Goal: Transaction & Acquisition: Purchase product/service

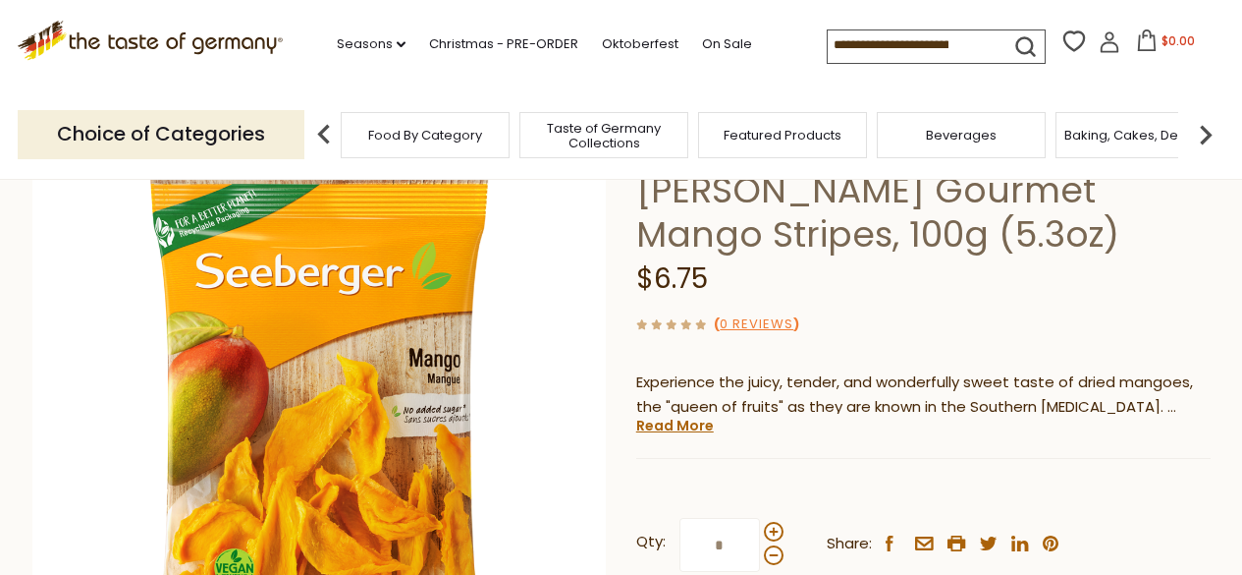
scroll to position [196, 0]
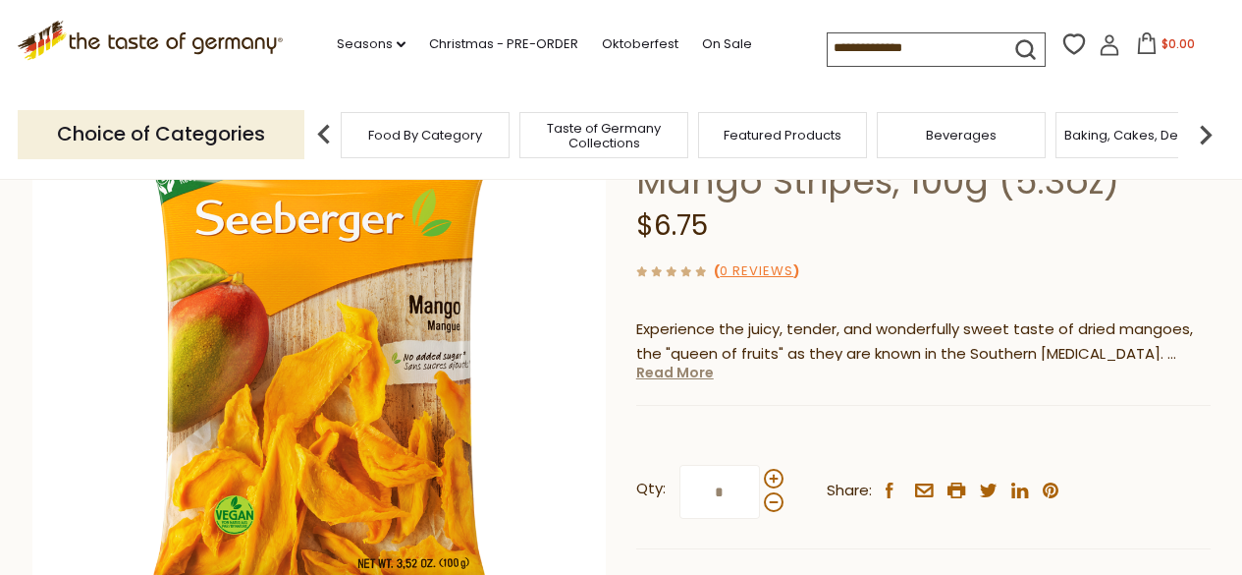
click at [695, 370] on link "Read More" at bounding box center [675, 372] width 78 height 20
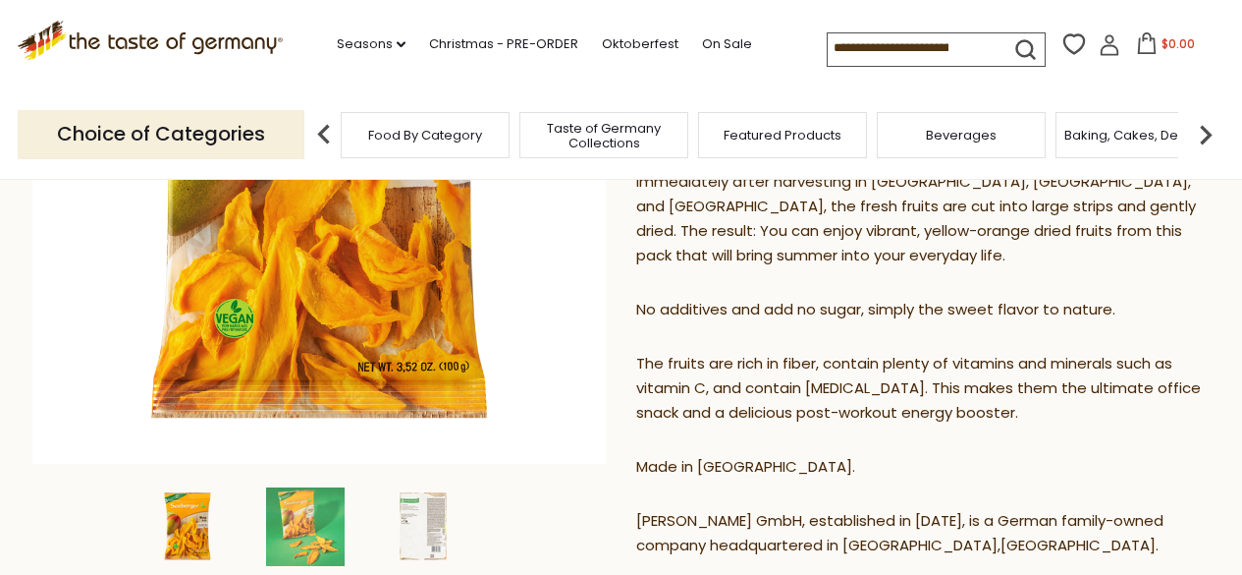
scroll to position [295, 0]
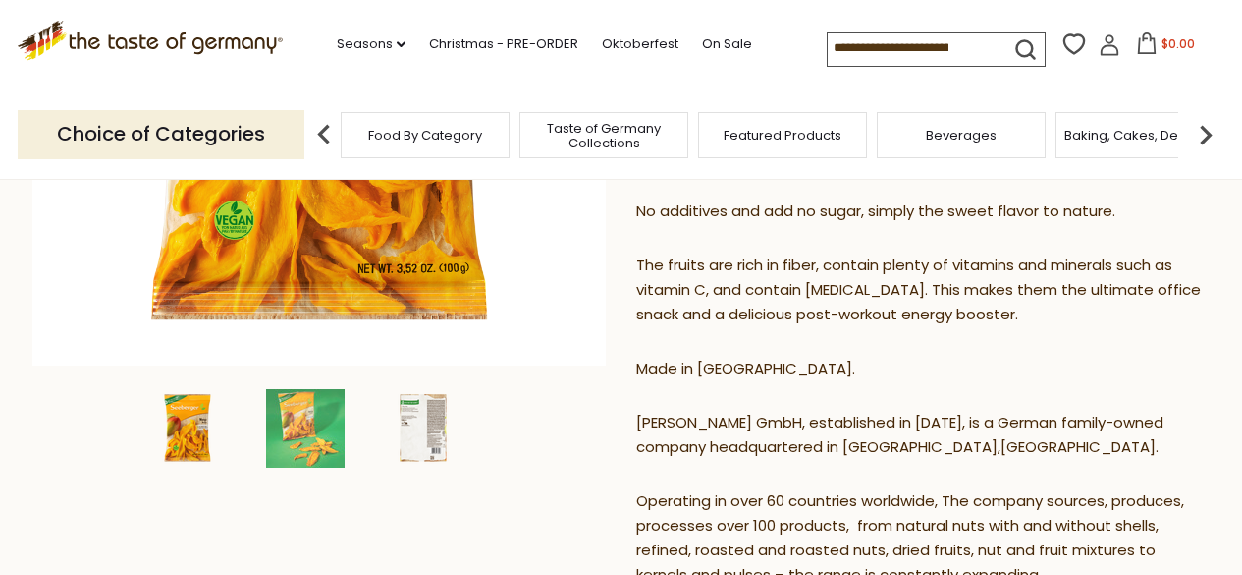
click at [436, 443] on img at bounding box center [423, 428] width 79 height 79
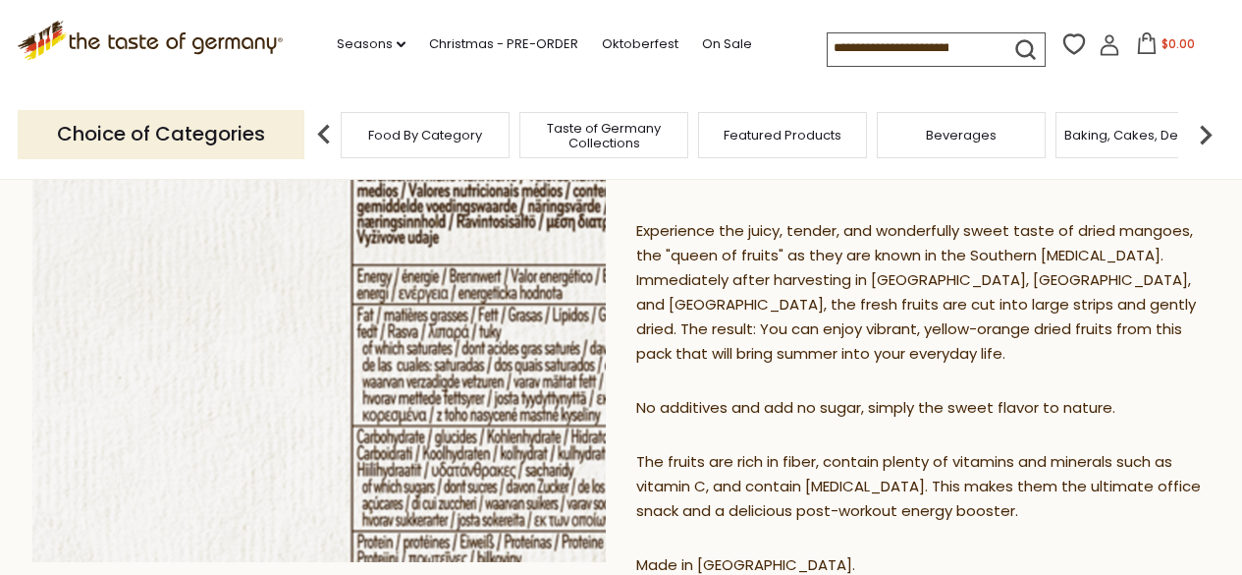
click at [347, 343] on img at bounding box center [319, 274] width 575 height 575
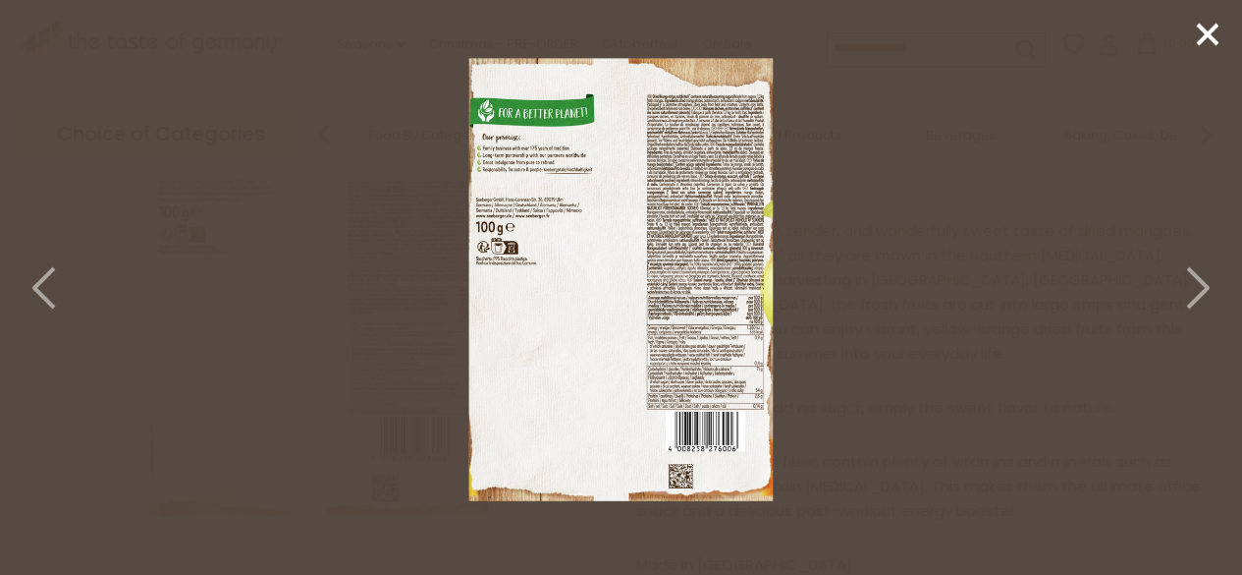
click at [665, 361] on img at bounding box center [621, 284] width 518 height 518
click at [1197, 44] on icon at bounding box center [1207, 34] width 29 height 29
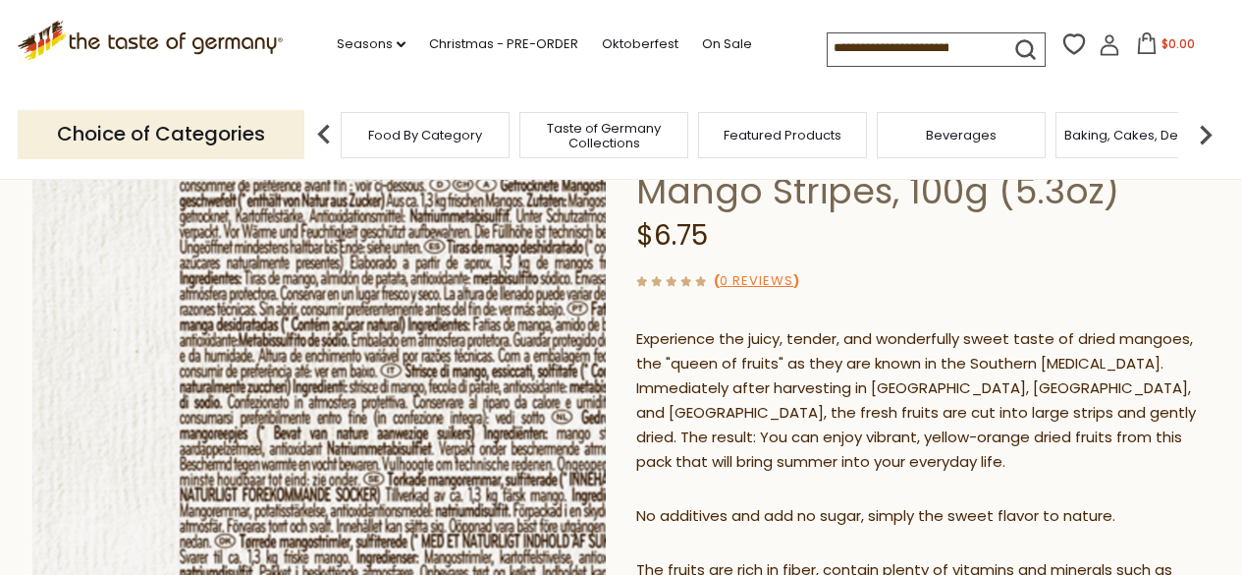
scroll to position [196, 0]
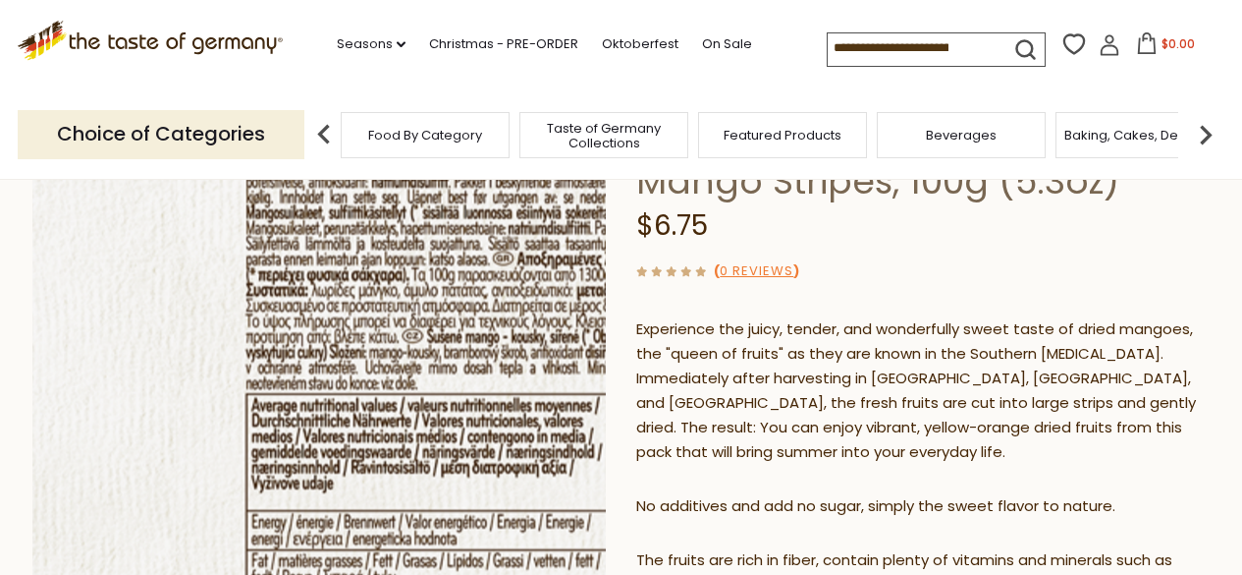
click at [389, 382] on img at bounding box center [319, 372] width 575 height 575
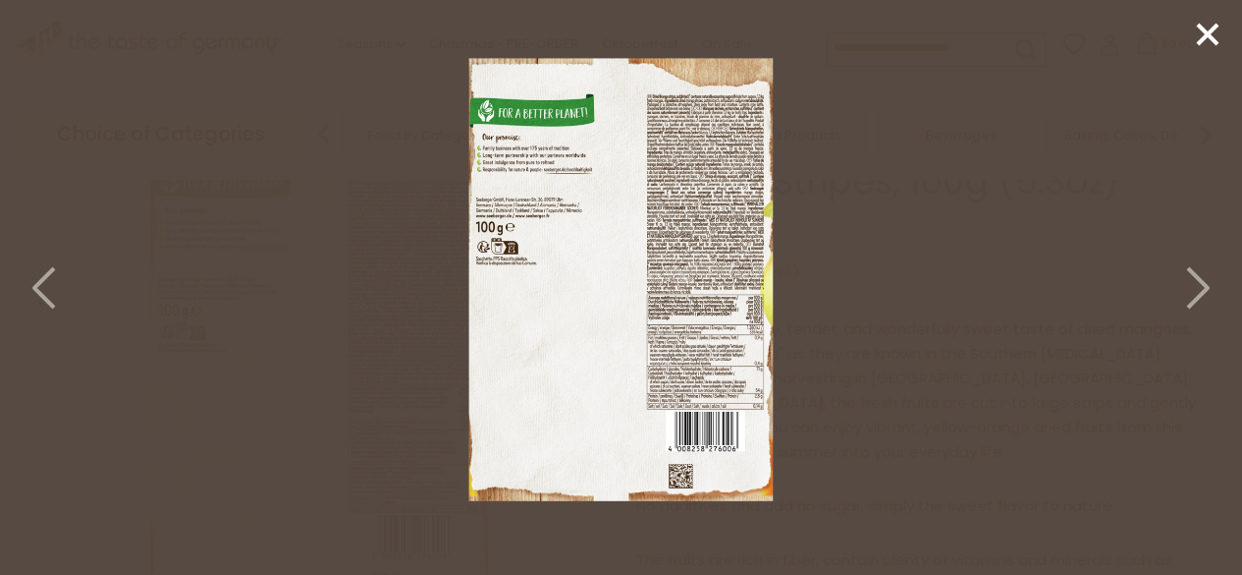
click at [697, 141] on img at bounding box center [621, 284] width 518 height 518
click at [895, 175] on div at bounding box center [621, 287] width 1242 height 575
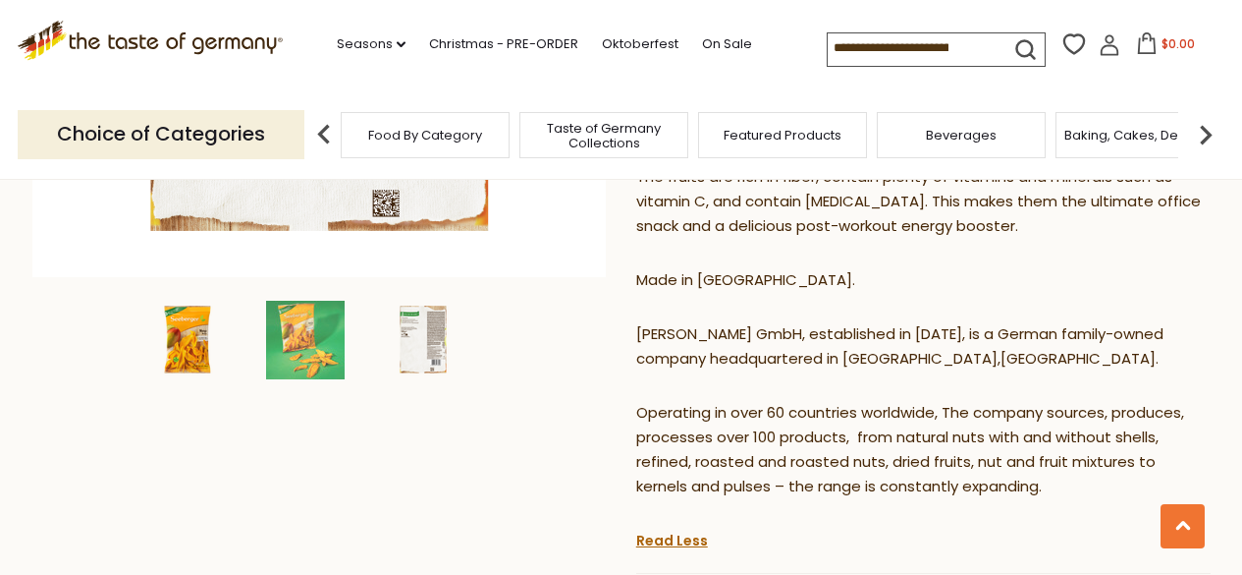
scroll to position [589, 0]
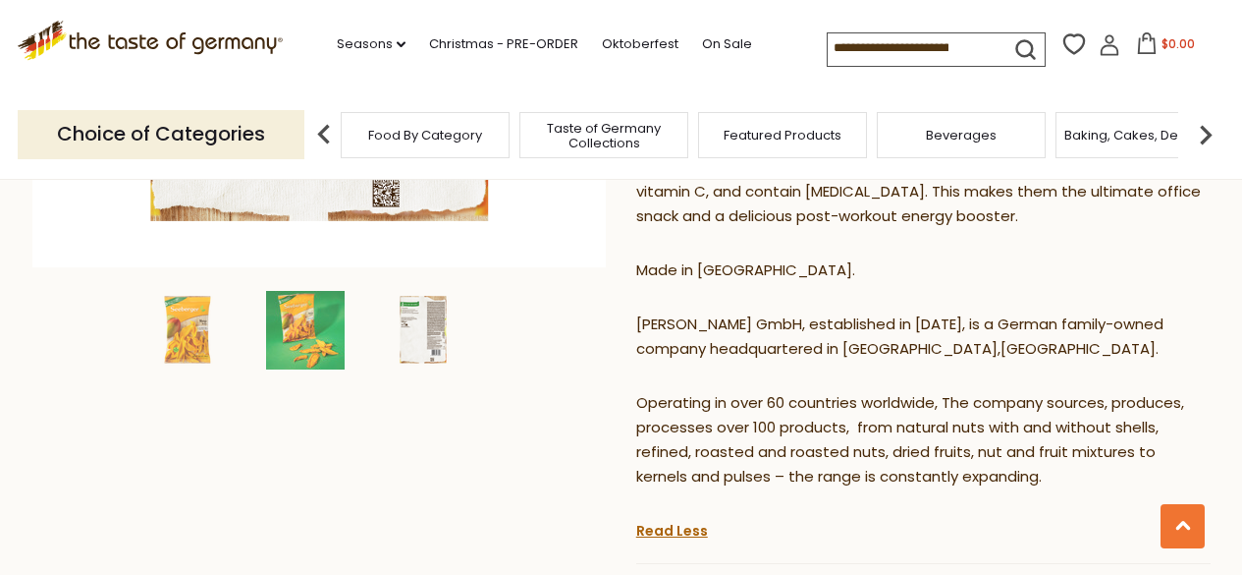
click at [404, 345] on img at bounding box center [423, 330] width 79 height 79
drag, startPoint x: 348, startPoint y: 351, endPoint x: 437, endPoint y: 349, distance: 89.4
click at [347, 350] on div at bounding box center [319, 330] width 106 height 79
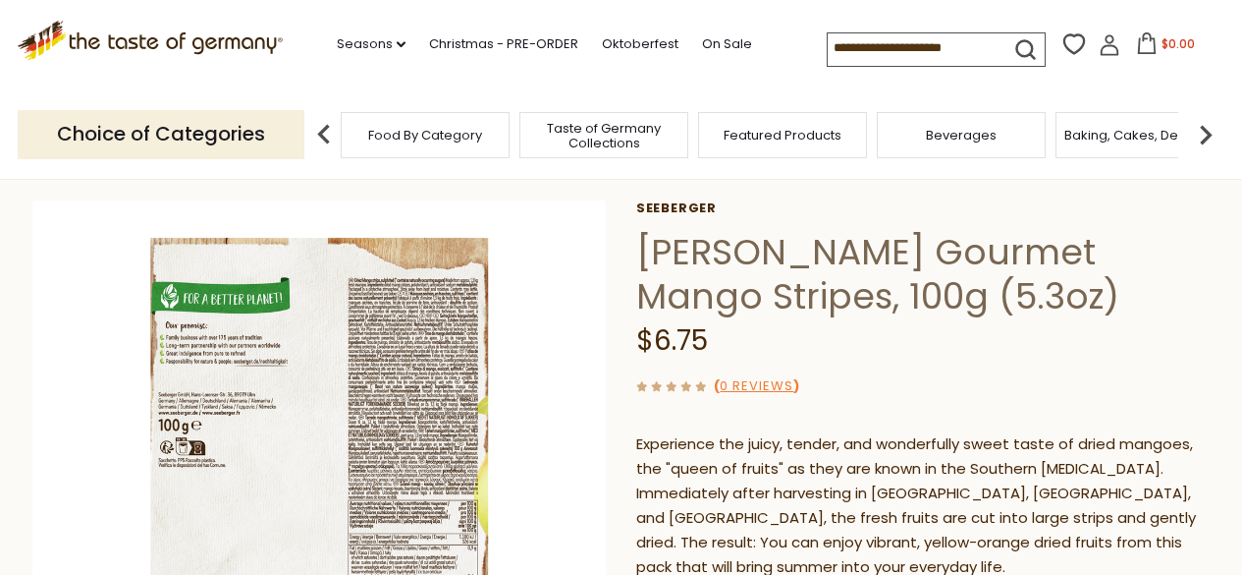
scroll to position [0, 0]
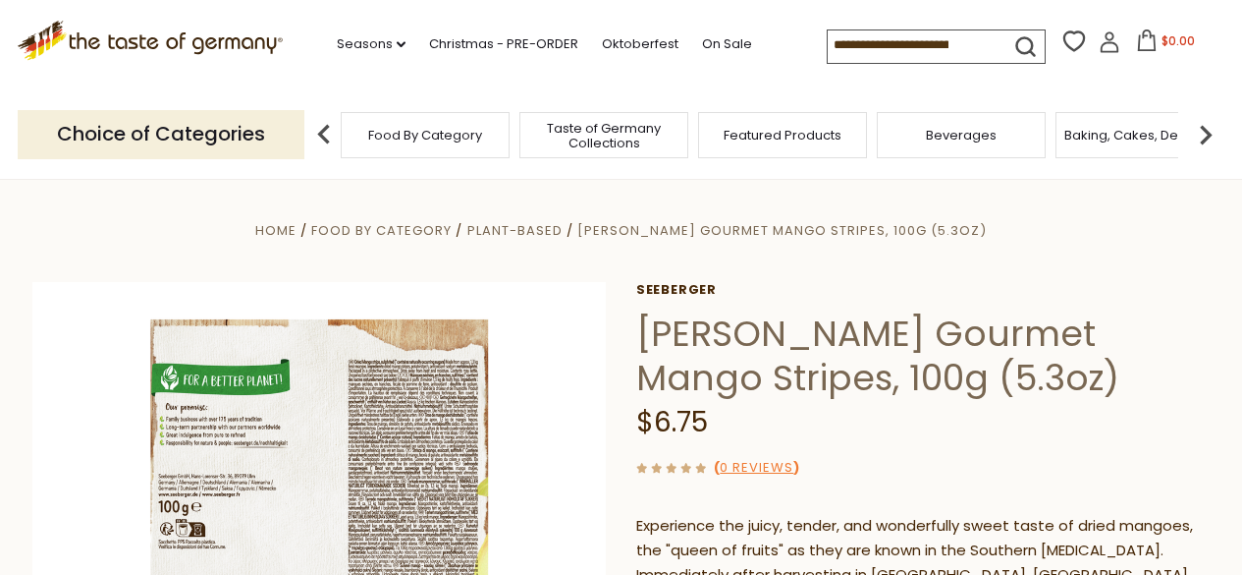
drag, startPoint x: 703, startPoint y: 400, endPoint x: 657, endPoint y: 413, distance: 48.2
click at [657, 413] on div "$6.75" at bounding box center [923, 423] width 575 height 46
drag, startPoint x: 657, startPoint y: 413, endPoint x: 454, endPoint y: 243, distance: 265.6
click at [656, 413] on span "$6.75" at bounding box center [672, 422] width 72 height 38
